Goal: Task Accomplishment & Management: Manage account settings

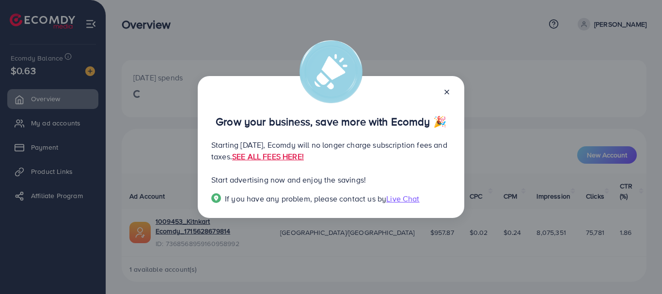
click at [445, 89] on icon at bounding box center [447, 92] width 8 height 8
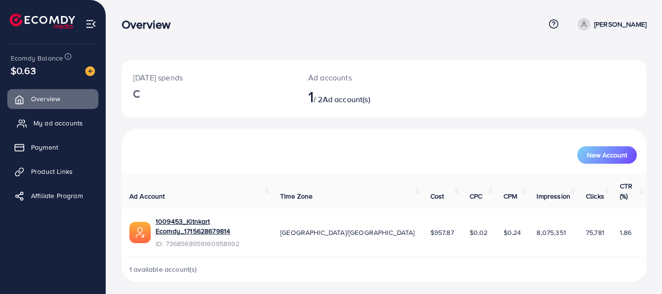
click at [66, 123] on span "My ad accounts" at bounding box center [57, 123] width 49 height 10
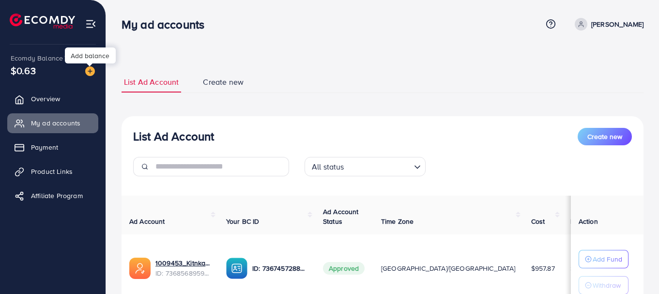
click at [90, 71] on img at bounding box center [90, 71] width 10 height 10
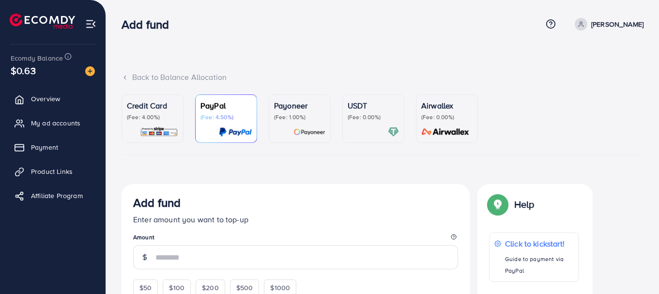
click at [150, 108] on p "Credit Card" at bounding box center [152, 106] width 51 height 12
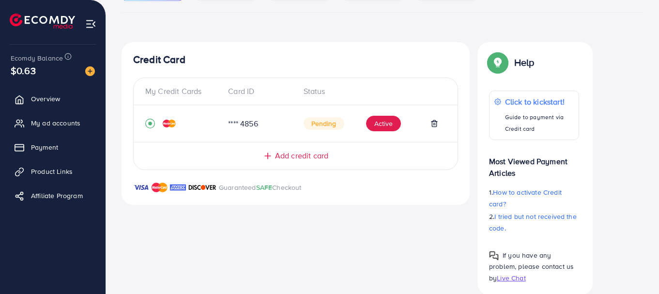
scroll to position [158, 0]
